Goal: Find specific page/section: Find specific page/section

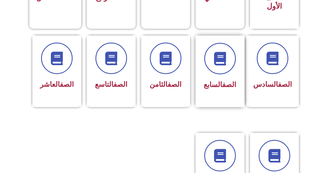
scroll to position [217, 0]
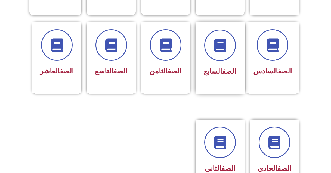
click at [222, 67] on link "الصف" at bounding box center [229, 71] width 14 height 8
click at [210, 54] on div "الصف السابع" at bounding box center [220, 54] width 34 height 49
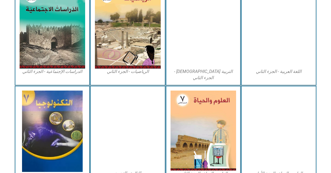
scroll to position [310, 0]
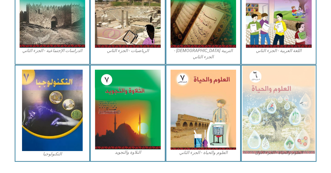
click at [266, 92] on img at bounding box center [278, 110] width 72 height 88
click at [269, 94] on img at bounding box center [278, 110] width 72 height 88
click at [281, 101] on img at bounding box center [278, 110] width 72 height 88
drag, startPoint x: 281, startPoint y: 99, endPoint x: 276, endPoint y: 92, distance: 8.4
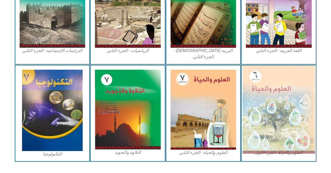
click at [281, 99] on img at bounding box center [278, 110] width 72 height 88
drag, startPoint x: 322, startPoint y: 85, endPoint x: 307, endPoint y: 115, distance: 33.6
click at [310, 114] on section "العلوم والحياة - الجزء الأول العلوم والحياة - الجزء الثاني التلاوة والتجويد الت…" at bounding box center [165, 113] width 331 height 97
click at [288, 109] on img at bounding box center [278, 110] width 72 height 88
drag, startPoint x: 288, startPoint y: 109, endPoint x: 281, endPoint y: 114, distance: 8.7
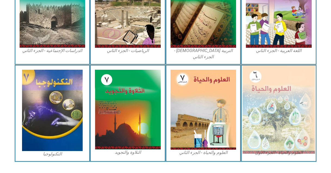
click at [281, 114] on img at bounding box center [278, 110] width 72 height 88
click at [285, 109] on img at bounding box center [278, 110] width 72 height 88
click at [281, 108] on img at bounding box center [278, 110] width 72 height 88
click at [280, 110] on img at bounding box center [278, 110] width 72 height 88
click at [278, 108] on img at bounding box center [278, 110] width 72 height 88
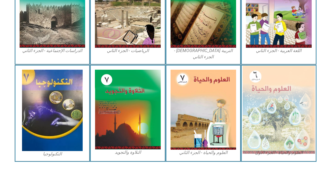
click at [281, 105] on img at bounding box center [278, 110] width 72 height 88
click at [280, 104] on img at bounding box center [278, 110] width 72 height 88
click at [275, 108] on img at bounding box center [278, 110] width 72 height 88
click at [279, 90] on img at bounding box center [278, 110] width 72 height 88
click at [279, 74] on img at bounding box center [278, 110] width 72 height 88
